Goal: Information Seeking & Learning: Learn about a topic

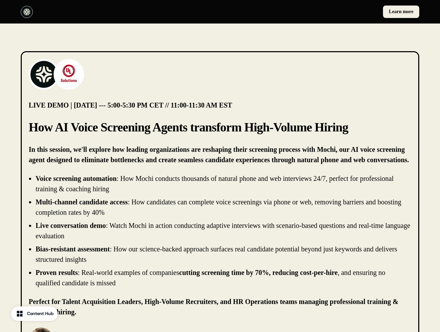
click at [220, 12] on div "Learn more" at bounding box center [220, 12] width 440 height 24
click at [119, 12] on div at bounding box center [119, 12] width 197 height 12
click at [321, 12] on div "Learn more" at bounding box center [321, 12] width 197 height 12
click at [44, 74] on img at bounding box center [44, 75] width 28 height 28
click at [69, 74] on img at bounding box center [69, 75] width 28 height 28
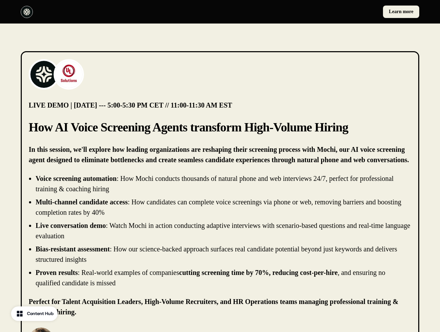
click at [220, 231] on li "Live conversation demo : Watch Mochi in action conducting adaptive interviews w…" at bounding box center [224, 230] width 376 height 21
